Goal: Information Seeking & Learning: Understand process/instructions

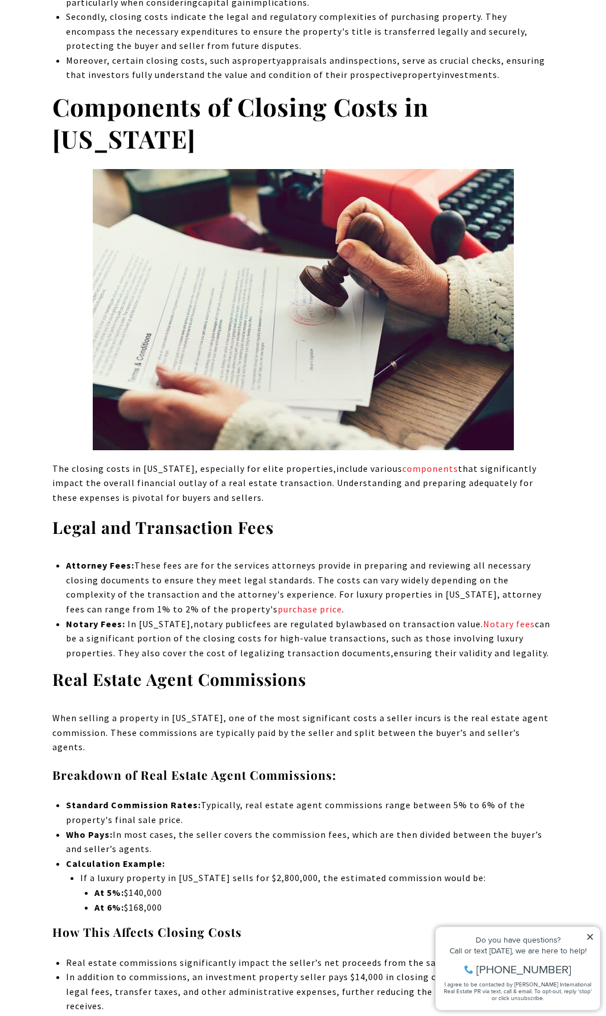
scroll to position [1441, 0]
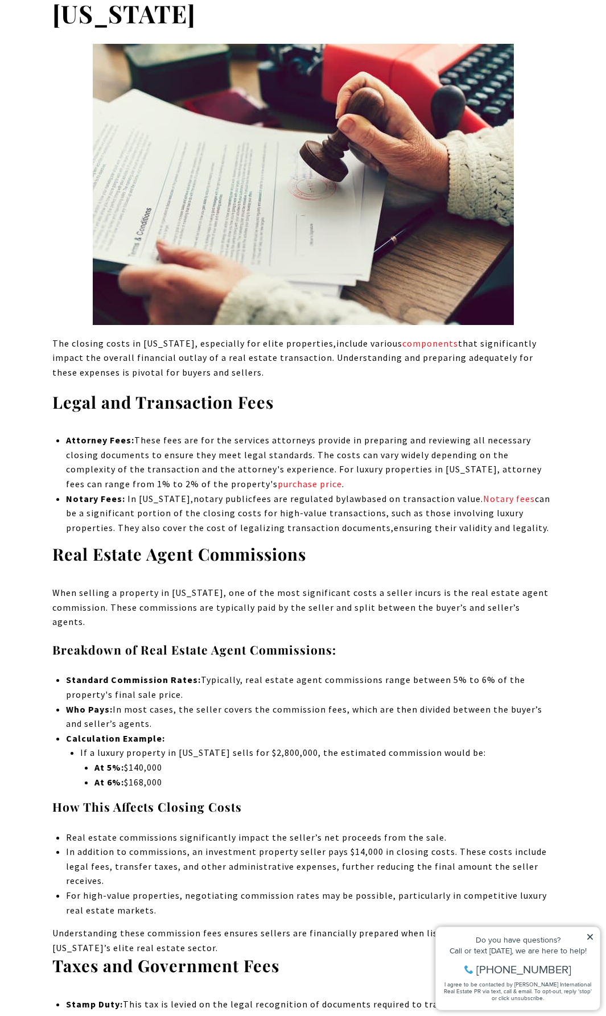
click at [592, 934] on icon at bounding box center [590, 937] width 6 height 6
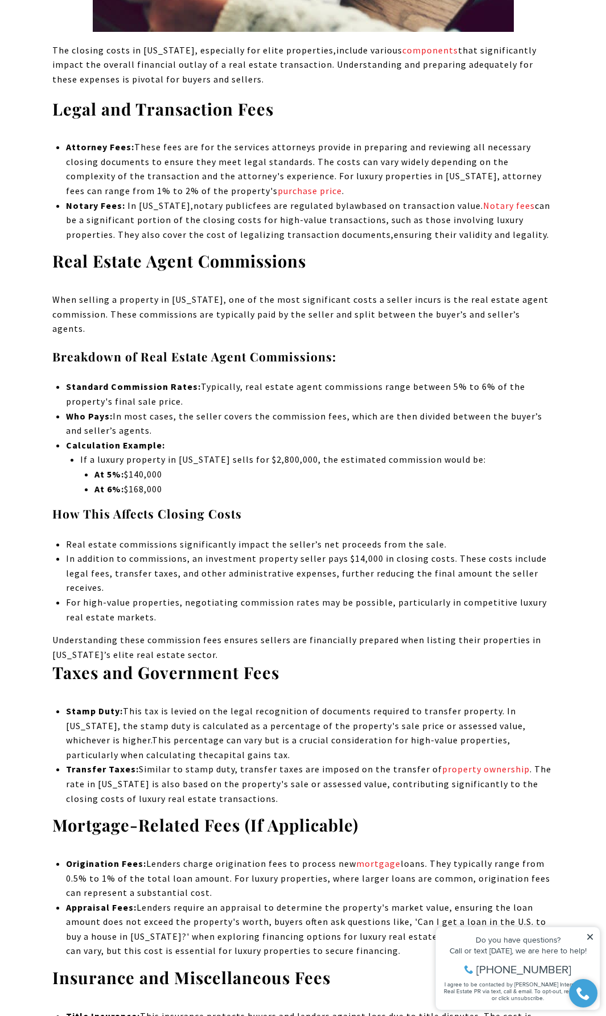
scroll to position [1783, 0]
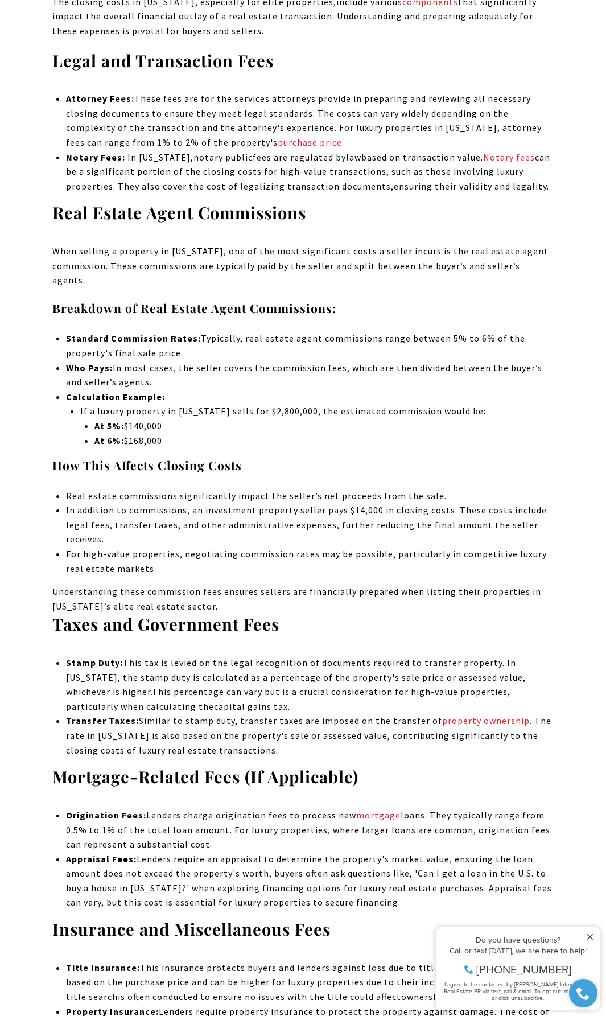
click at [587, 939] on icon at bounding box center [590, 937] width 8 height 8
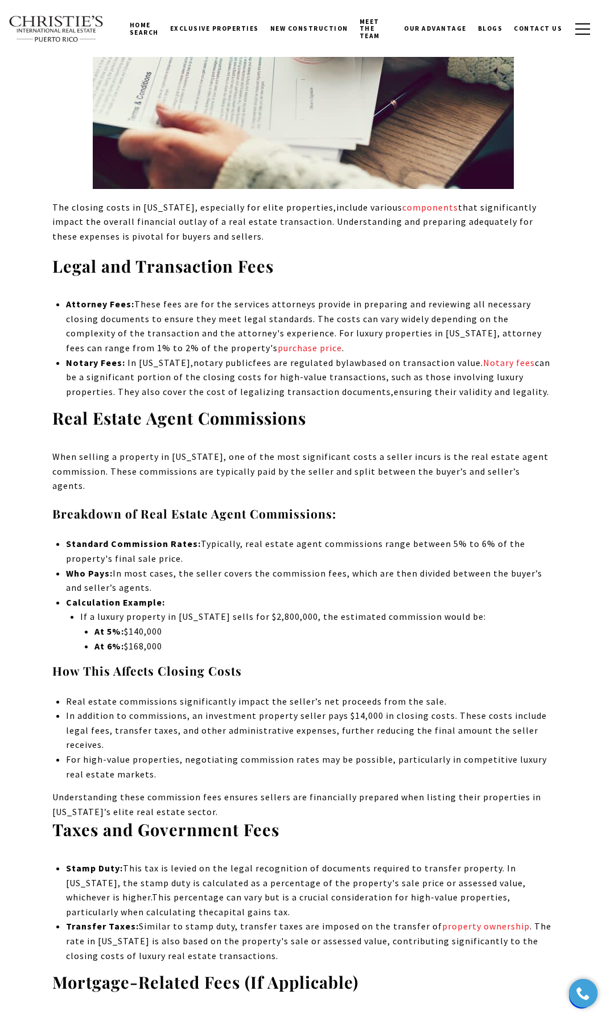
scroll to position [1422, 0]
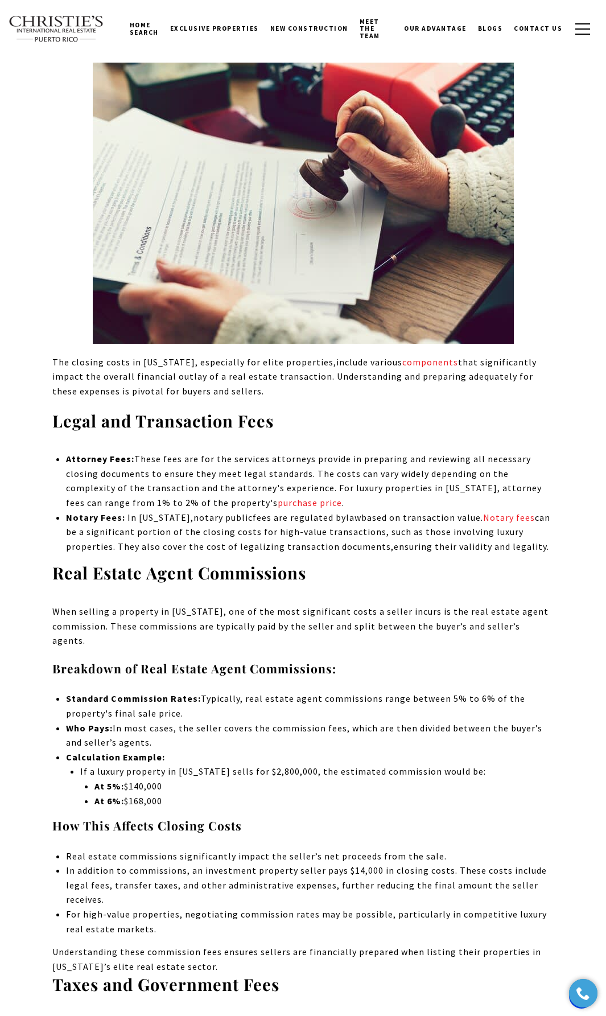
drag, startPoint x: 174, startPoint y: 784, endPoint x: 76, endPoint y: 792, distance: 98.2
click at [76, 792] on li "Calculation Example: If a luxury property in [US_STATE] sells for $2,800,000, t…" at bounding box center [310, 779] width 488 height 58
click at [201, 779] on li "At 5%: $140,000" at bounding box center [323, 786] width 459 height 15
drag, startPoint x: 168, startPoint y: 785, endPoint x: 126, endPoint y: 793, distance: 42.8
click at [126, 794] on li "At 6%: $168,000" at bounding box center [323, 801] width 459 height 15
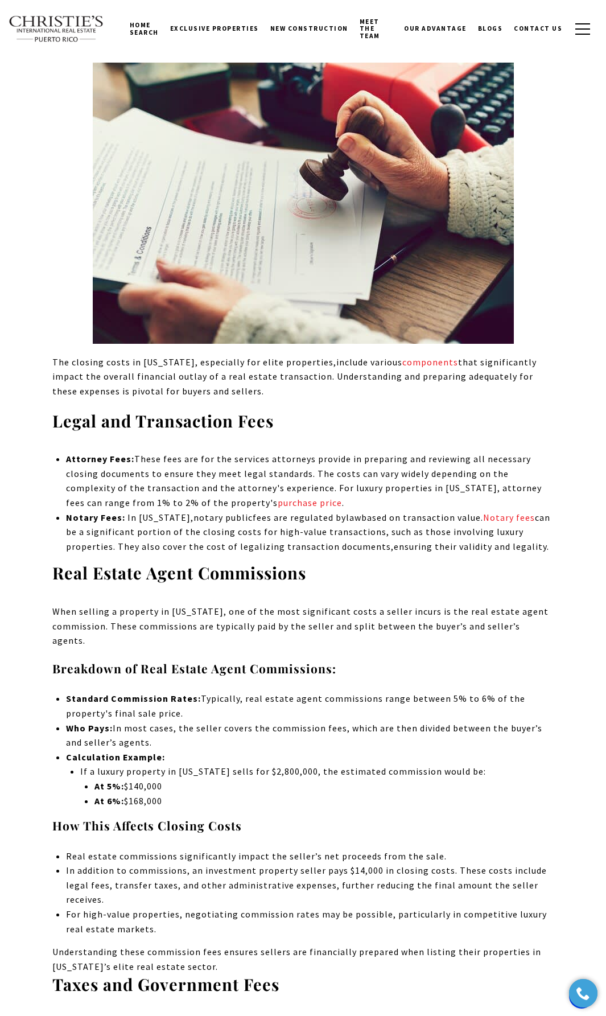
click at [199, 779] on li "At 5%: $140,000" at bounding box center [323, 786] width 459 height 15
drag, startPoint x: 168, startPoint y: 786, endPoint x: 129, endPoint y: 790, distance: 39.4
click at [129, 794] on li "At 6%: $168,000" at bounding box center [323, 801] width 459 height 15
click at [228, 779] on li "At 5%: $140,000" at bounding box center [323, 786] width 459 height 15
drag, startPoint x: 174, startPoint y: 783, endPoint x: 126, endPoint y: 791, distance: 47.9
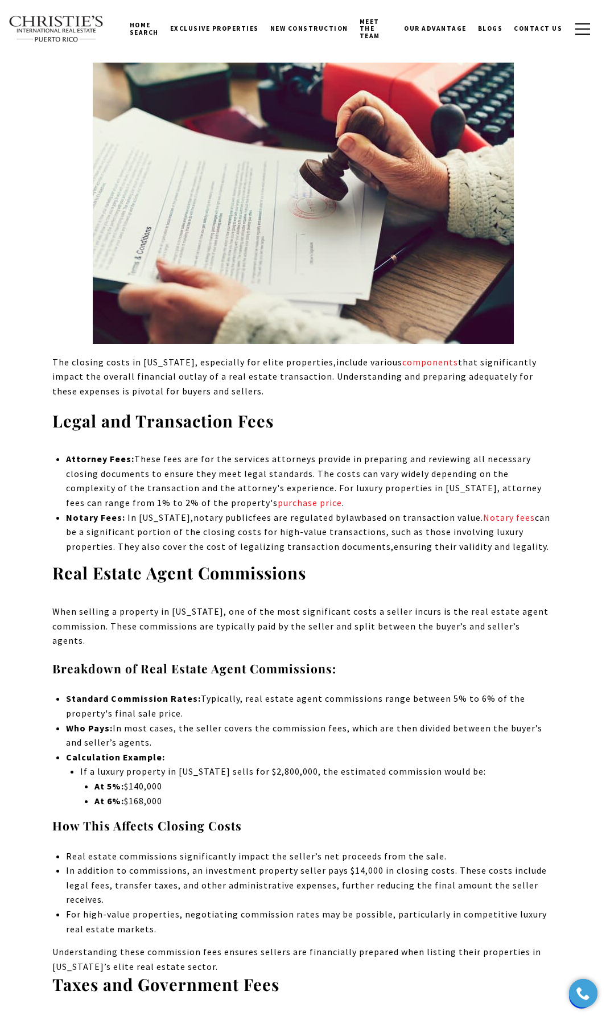
click at [126, 794] on li "At 6%: $168,000" at bounding box center [323, 801] width 459 height 15
click at [227, 779] on li "At 5%: $140,000" at bounding box center [323, 786] width 459 height 15
